Goal: Find specific page/section: Find specific page/section

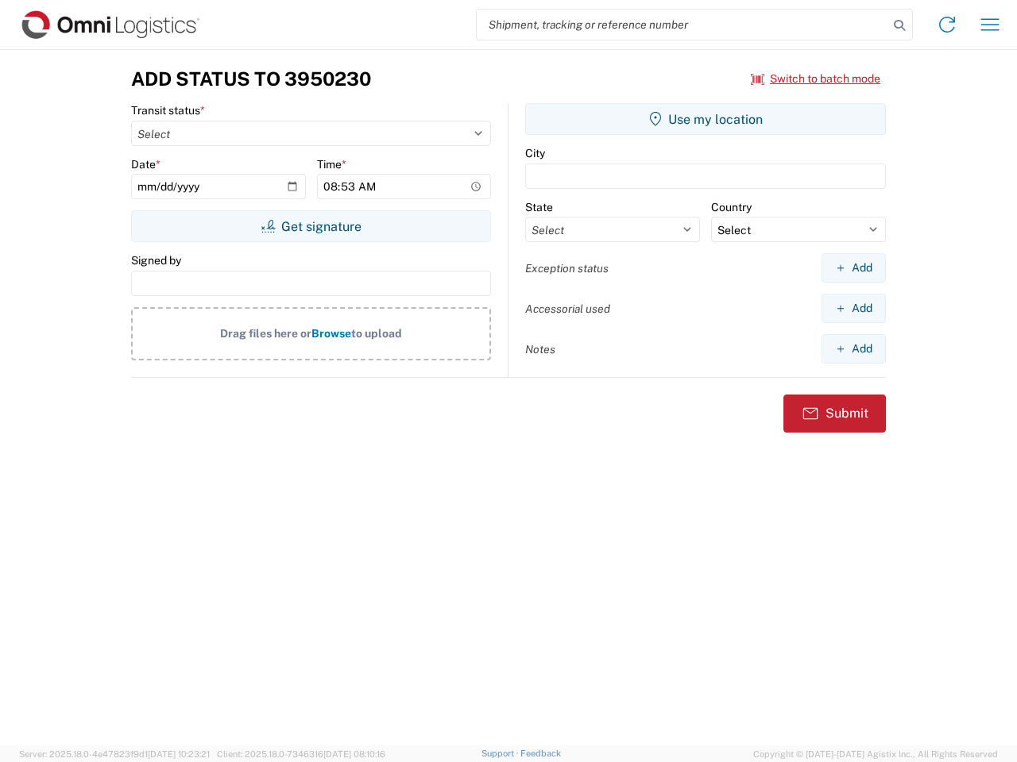
click at [682, 25] on input "search" at bounding box center [682, 25] width 411 height 30
click at [899, 25] on icon at bounding box center [899, 25] width 22 height 22
click at [947, 25] on icon at bounding box center [946, 24] width 25 height 25
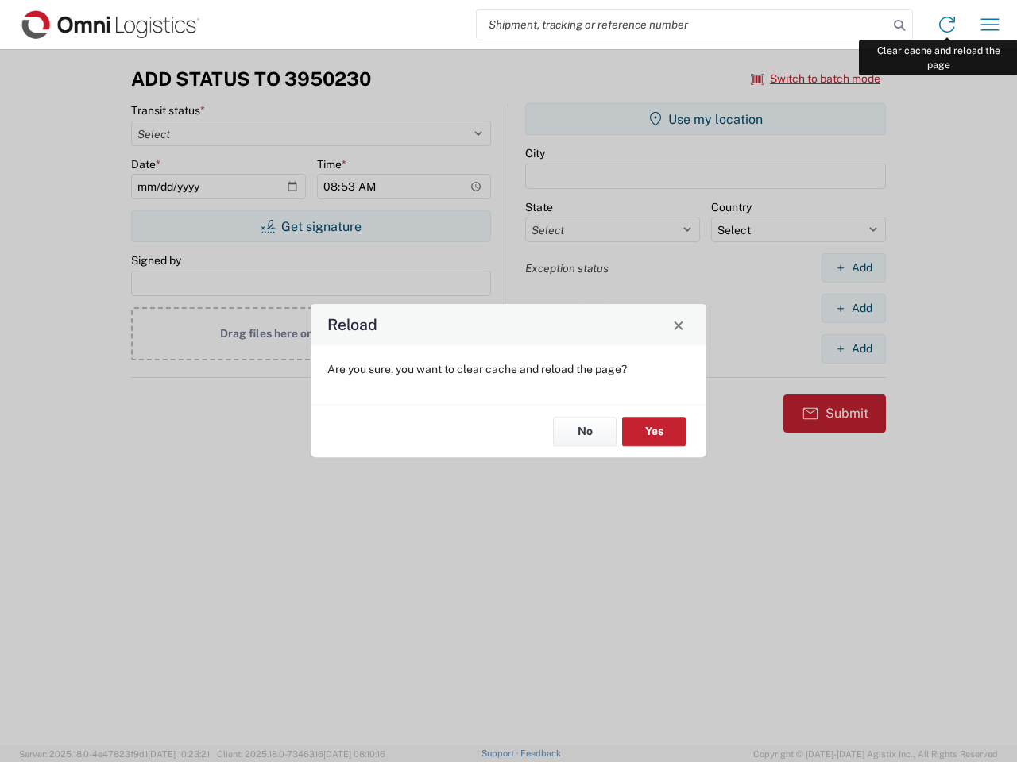
click at [990, 25] on div "Reload Are you sure, you want to clear cache and reload the page? No Yes" at bounding box center [508, 381] width 1017 height 762
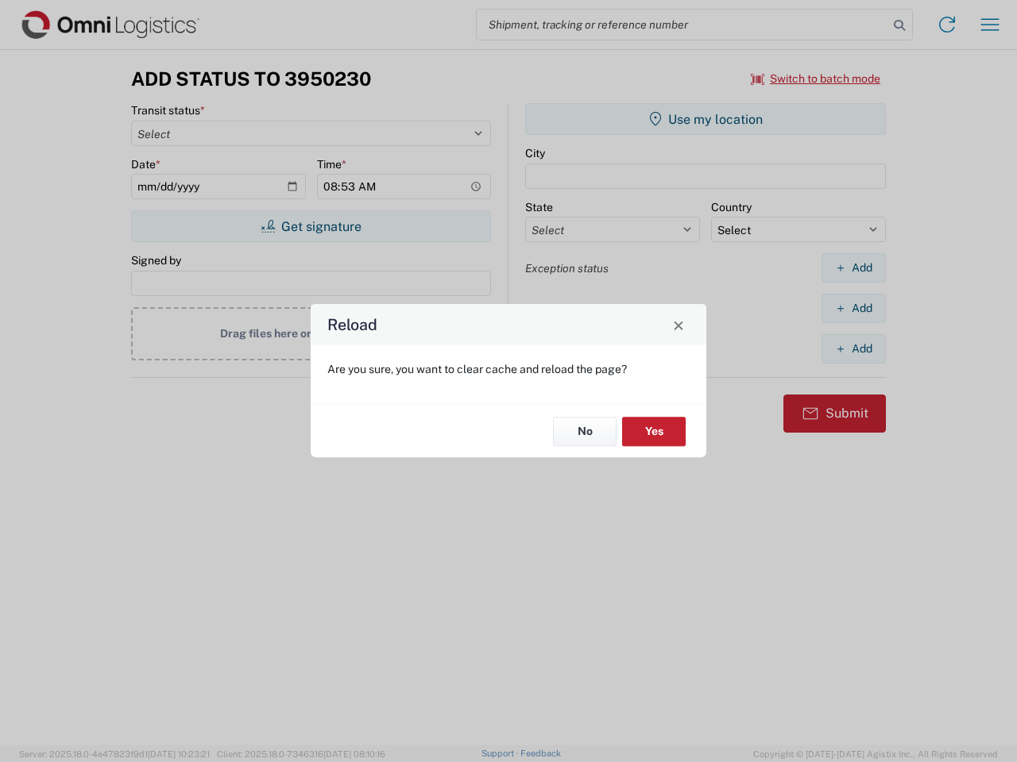
click at [816, 79] on div "Reload Are you sure, you want to clear cache and reload the page? No Yes" at bounding box center [508, 381] width 1017 height 762
click at [311, 226] on div "Reload Are you sure, you want to clear cache and reload the page? No Yes" at bounding box center [508, 381] width 1017 height 762
click at [705, 119] on div "Reload Are you sure, you want to clear cache and reload the page? No Yes" at bounding box center [508, 381] width 1017 height 762
click at [853, 268] on div "Reload Are you sure, you want to clear cache and reload the page? No Yes" at bounding box center [508, 381] width 1017 height 762
click at [853, 308] on div "Reload Are you sure, you want to clear cache and reload the page? No Yes" at bounding box center [508, 381] width 1017 height 762
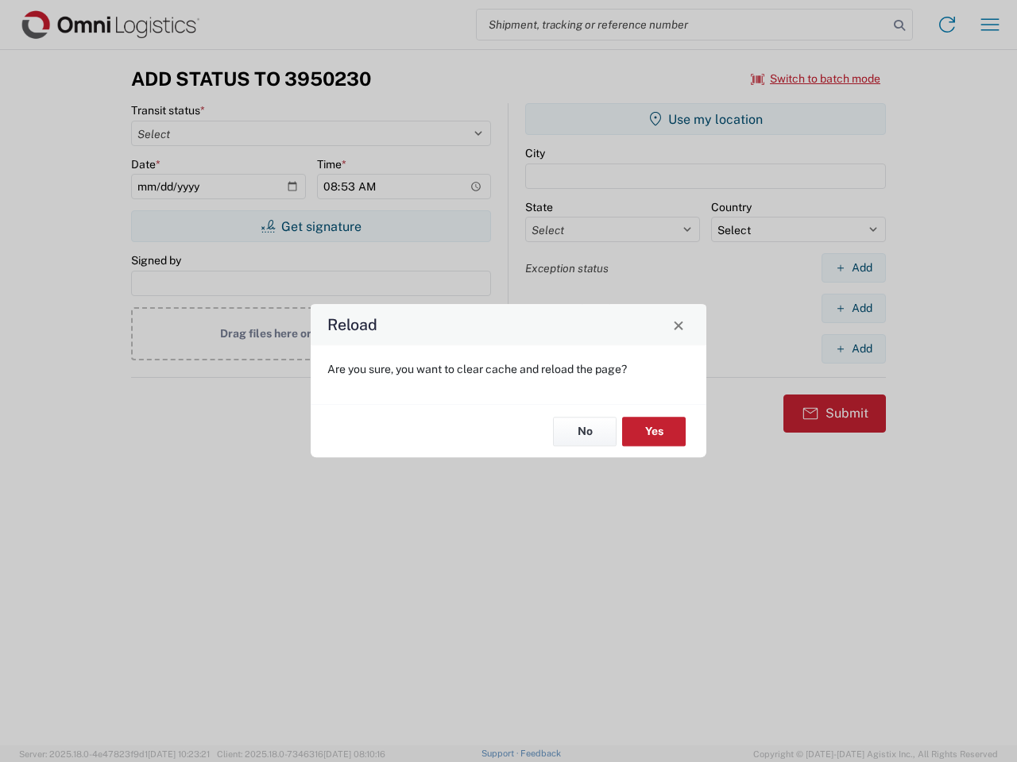
click at [853, 349] on div "Reload Are you sure, you want to clear cache and reload the page? No Yes" at bounding box center [508, 381] width 1017 height 762
